Goal: Information Seeking & Learning: Learn about a topic

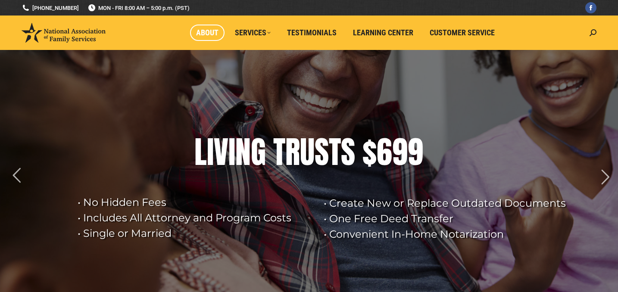
click at [207, 32] on span "About" at bounding box center [207, 32] width 22 height 9
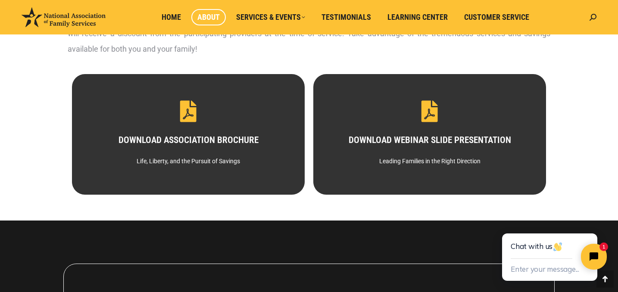
scroll to position [452, 0]
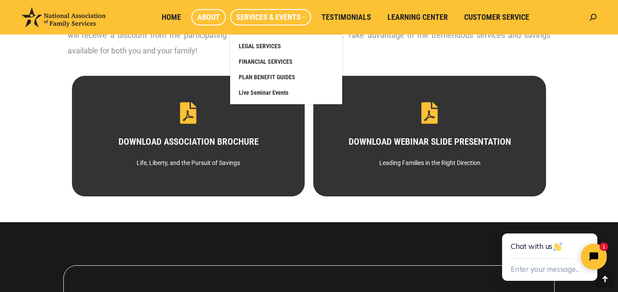
click at [301, 19] on span "Services & Events" at bounding box center [270, 16] width 69 height 9
click at [268, 45] on span "LEGAL SERVICES" at bounding box center [260, 46] width 42 height 8
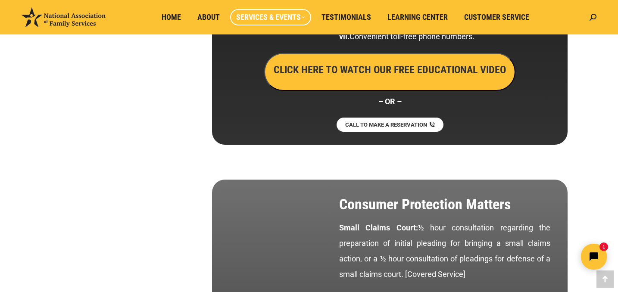
scroll to position [2991, 0]
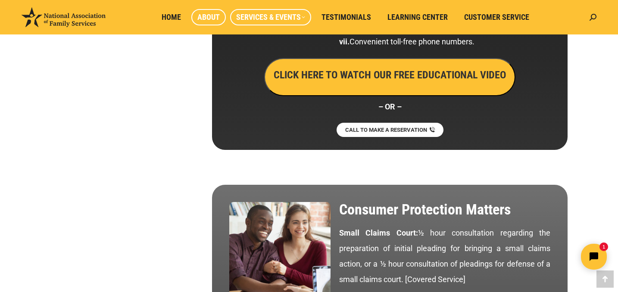
click at [205, 12] on span "About" at bounding box center [208, 16] width 22 height 9
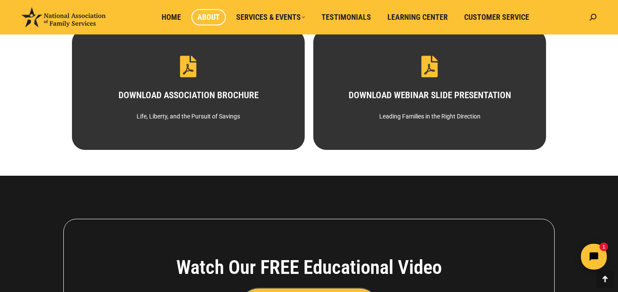
scroll to position [500, 0]
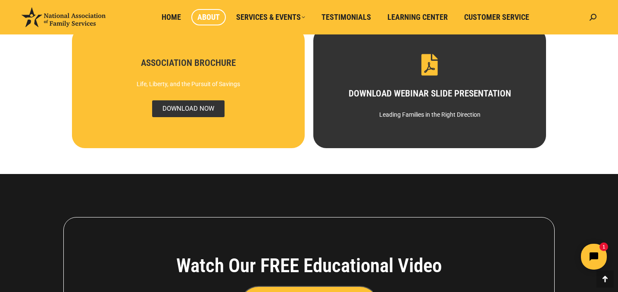
click at [193, 109] on span "DOWNLOAD NOW" at bounding box center [188, 108] width 72 height 17
click at [267, 64] on h3 "ASSOCIATION BROCHURE" at bounding box center [188, 63] width 203 height 9
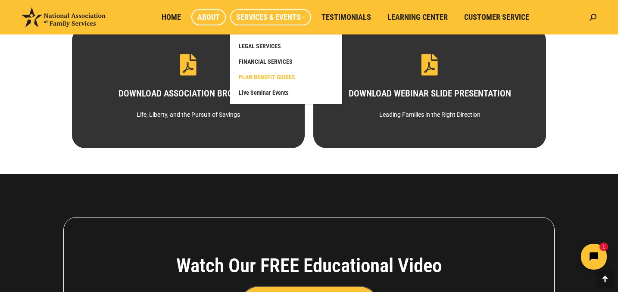
click at [278, 78] on span "PLAN BENEFIT GUIDES" at bounding box center [267, 77] width 56 height 8
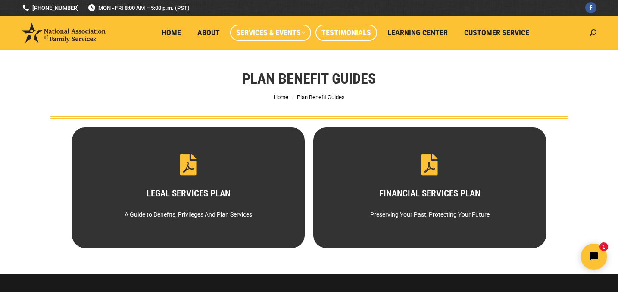
click at [357, 28] on span "Testimonials" at bounding box center [346, 32] width 50 height 9
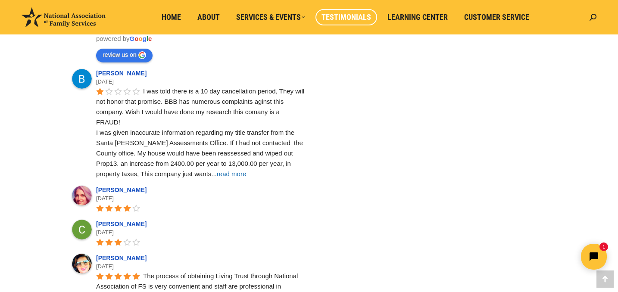
scroll to position [345, 0]
click at [217, 174] on span "read more" at bounding box center [231, 173] width 29 height 7
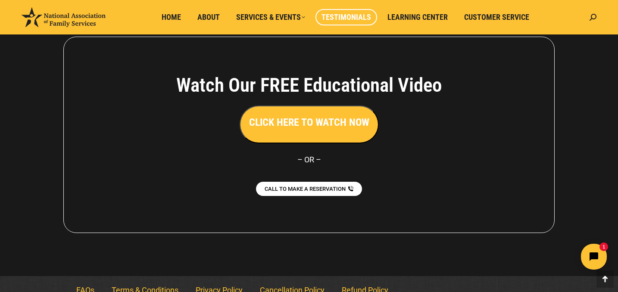
scroll to position [1123, 0]
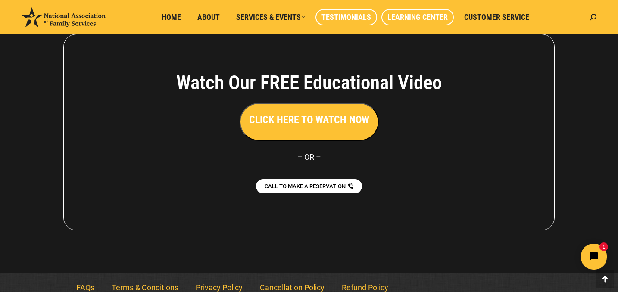
click at [396, 18] on span "Learning Center" at bounding box center [417, 16] width 60 height 9
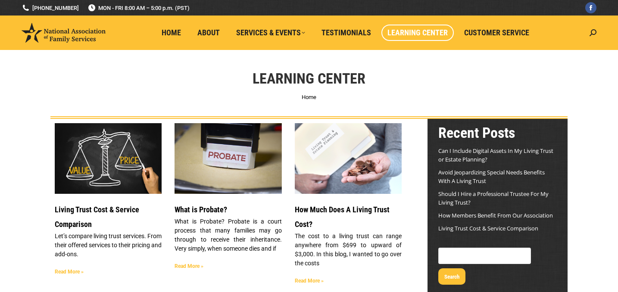
click at [187, 268] on link "Read More »" at bounding box center [189, 266] width 29 height 6
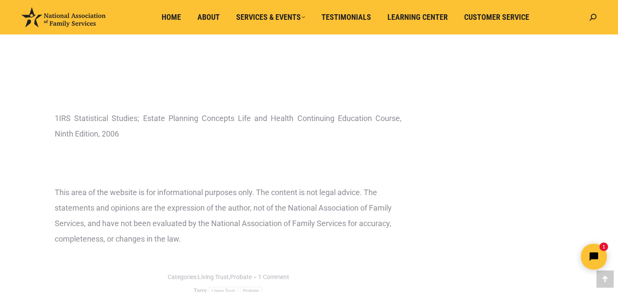
scroll to position [1189, 0]
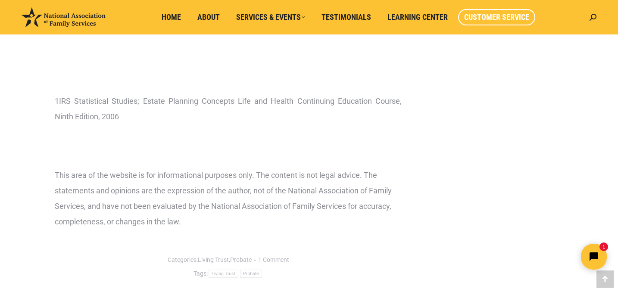
click at [481, 18] on span "Customer Service" at bounding box center [496, 16] width 65 height 9
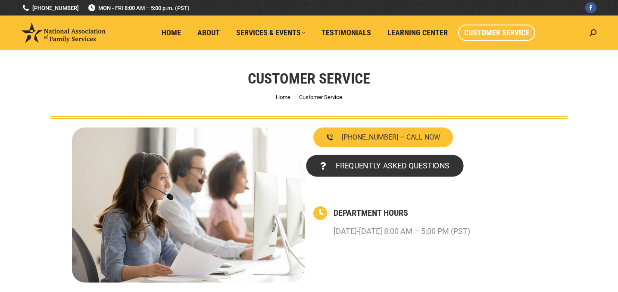
click at [414, 164] on span "FREQUENTLY ASKED QUESTIONS" at bounding box center [393, 166] width 114 height 8
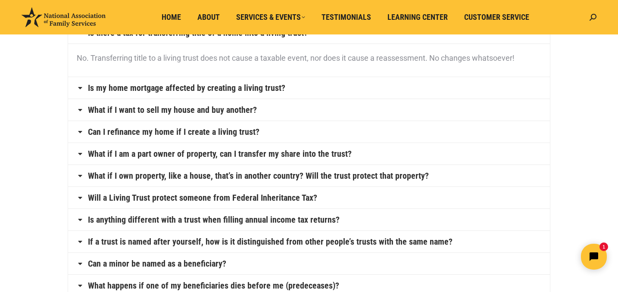
scroll to position [103, 0]
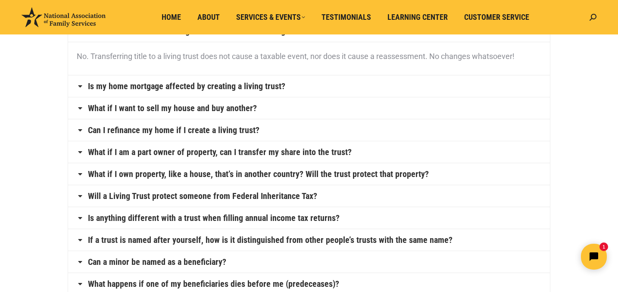
click at [96, 88] on link "Is my home mortgage affected by creating a living trust?" at bounding box center [186, 86] width 197 height 9
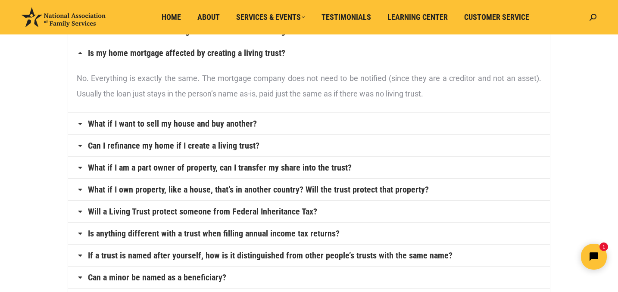
click at [132, 125] on link "What if I want to sell my house and buy another?" at bounding box center [172, 123] width 169 height 9
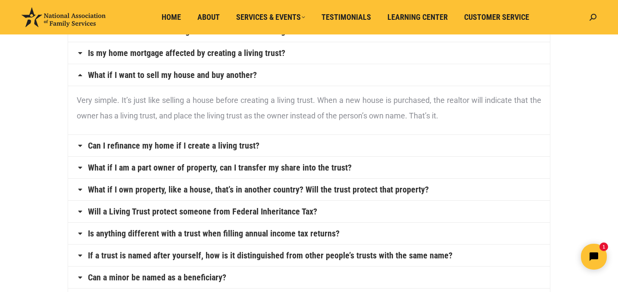
click at [130, 211] on link "Will a Living Trust protect someone from Federal Inheritance Tax?" at bounding box center [202, 211] width 229 height 9
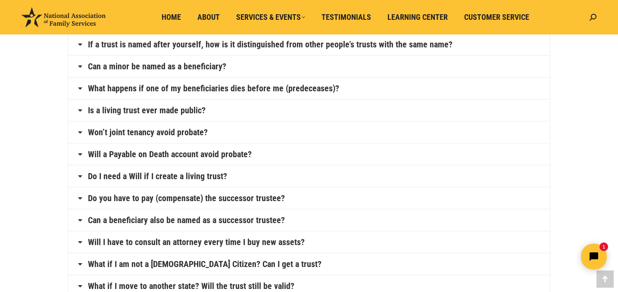
scroll to position [327, 0]
